Goal: Information Seeking & Learning: Learn about a topic

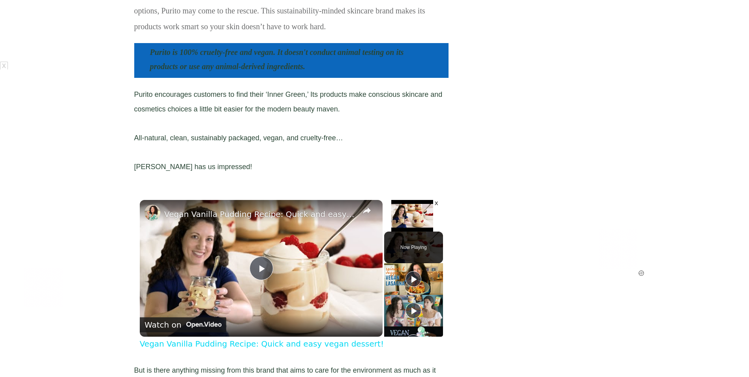
scroll to position [198, 0]
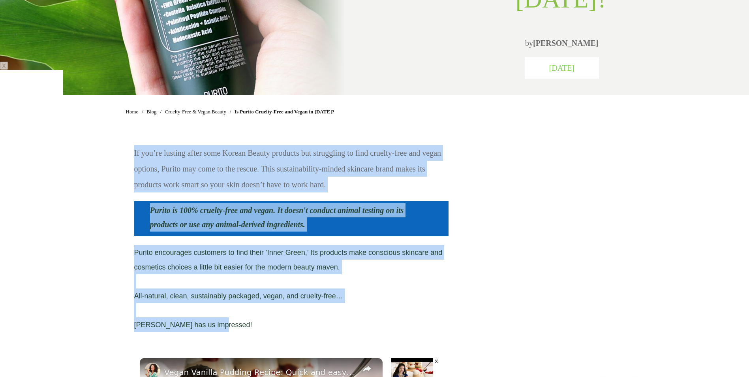
drag, startPoint x: 233, startPoint y: 323, endPoint x: 122, endPoint y: 154, distance: 202.2
copy div "If you’re lusting after some Korean Beauty products but struggling to find crue…"
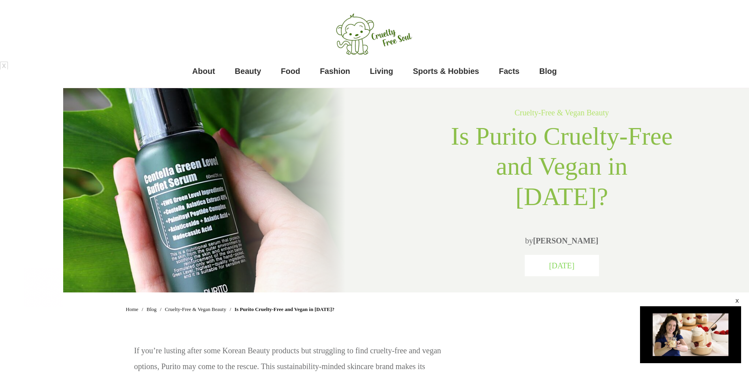
drag, startPoint x: 81, startPoint y: 318, endPoint x: 85, endPoint y: 316, distance: 5.2
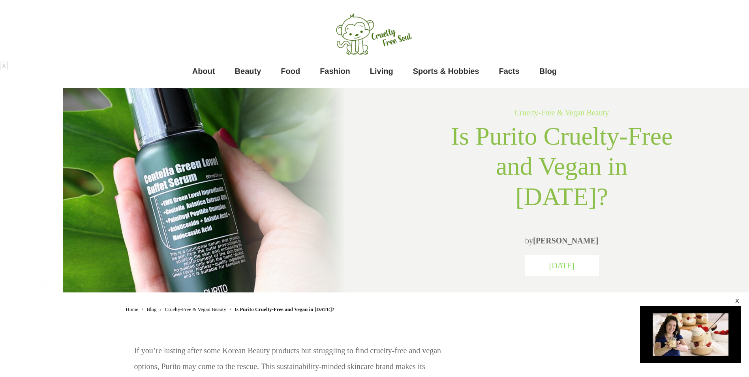
drag, startPoint x: 107, startPoint y: 327, endPoint x: 110, endPoint y: 323, distance: 5.2
click at [207, 72] on span "About" at bounding box center [203, 71] width 23 height 16
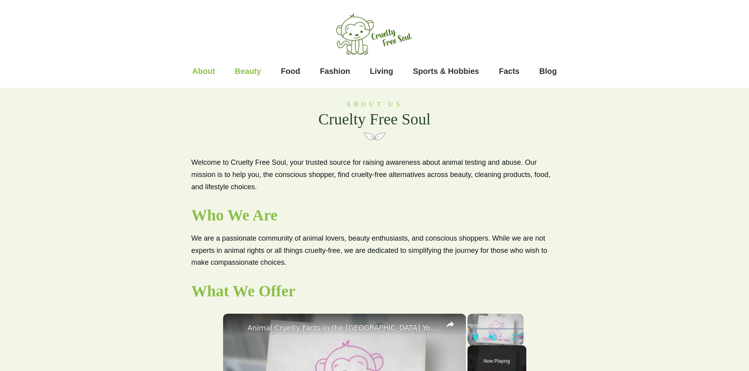
click at [243, 71] on span "Beauty" at bounding box center [248, 71] width 26 height 16
